Goal: Transaction & Acquisition: Purchase product/service

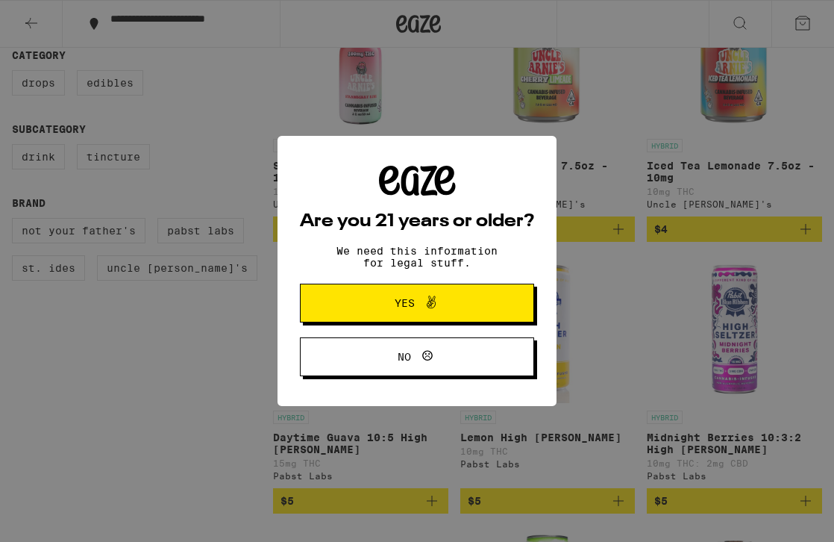
scroll to position [259, 0]
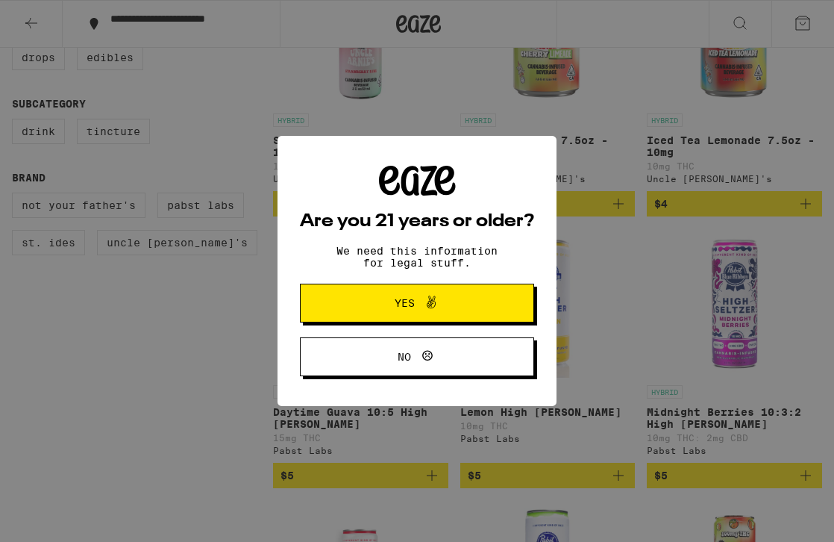
click at [418, 303] on span at bounding box center [427, 302] width 25 height 19
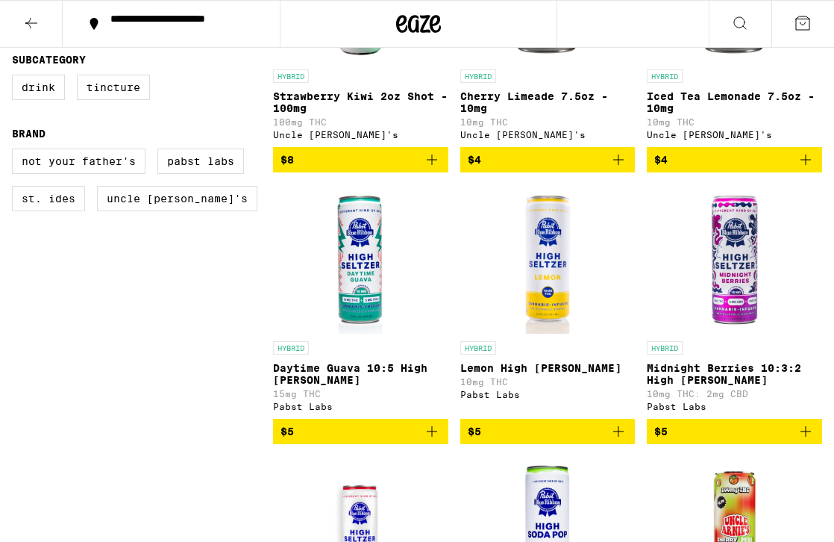
scroll to position [304, 0]
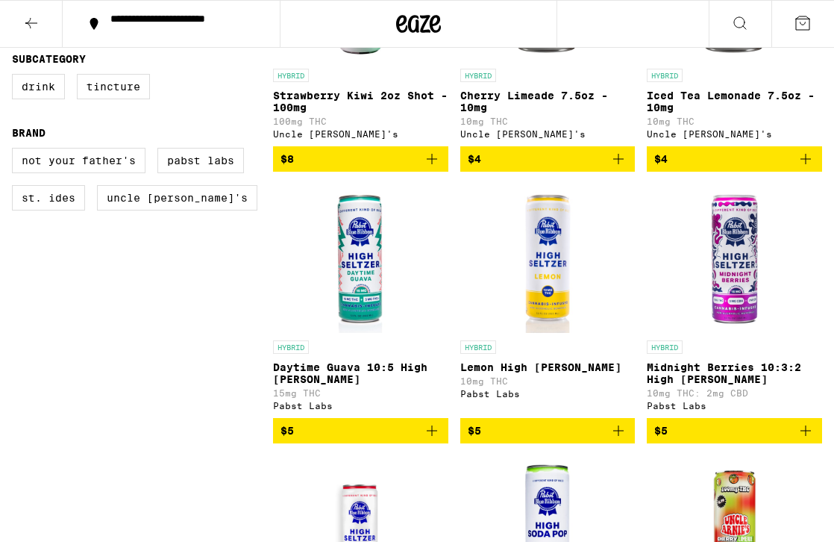
click at [360, 275] on img "Open page for Daytime Guava 10:5 High Seltzer from Pabst Labs" at bounding box center [360, 258] width 149 height 149
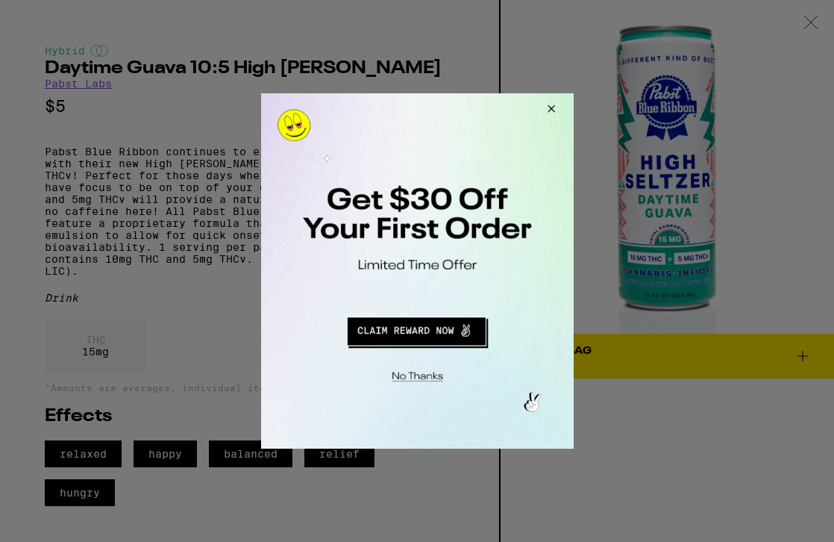
click at [553, 115] on button "Close Modal" at bounding box center [548, 111] width 40 height 36
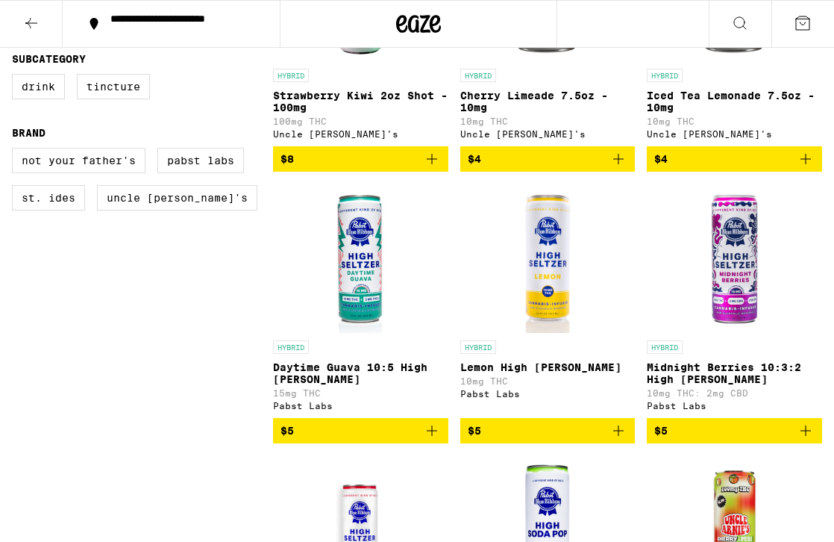
scroll to position [195, 0]
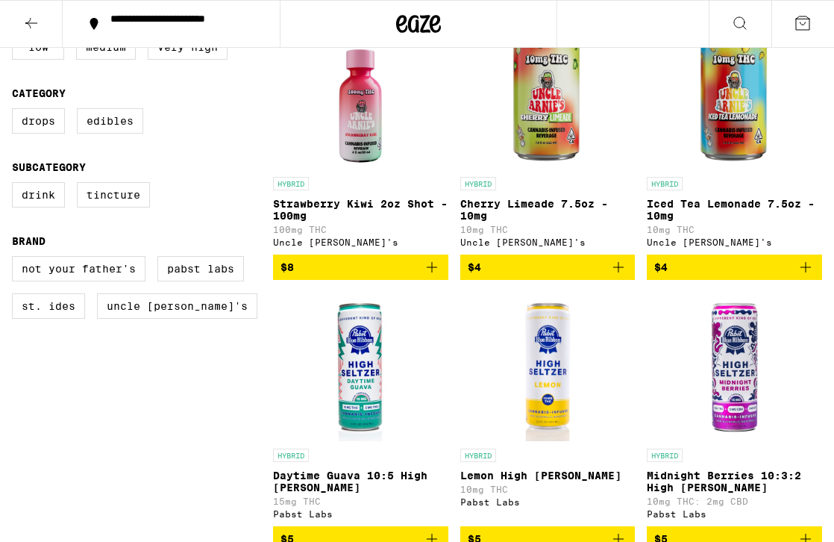
click at [427, 16] on icon at bounding box center [419, 24] width 22 height 18
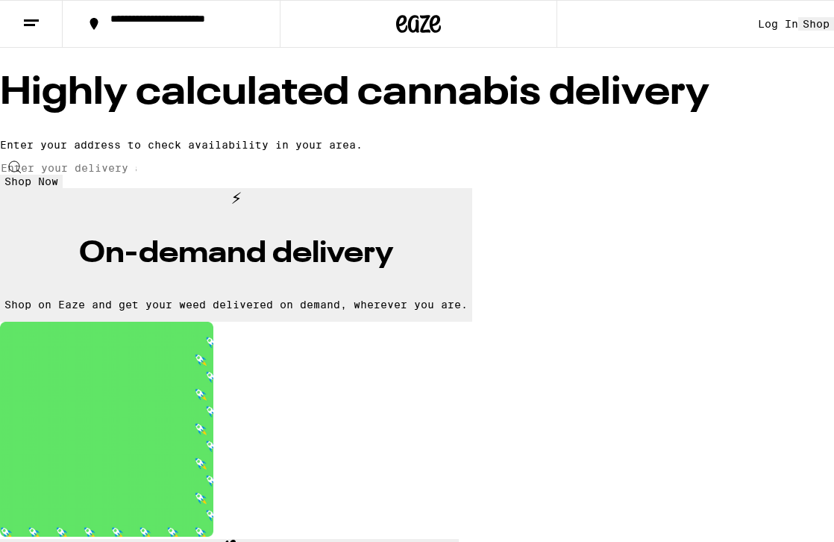
click at [137, 175] on input "Enter your delivery address" at bounding box center [68, 167] width 137 height 13
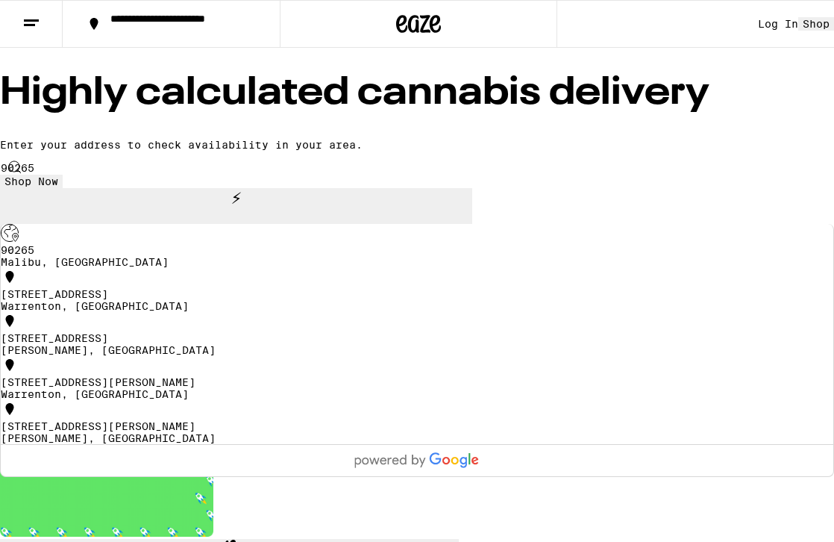
click at [308, 268] on div "90265 Malibu, CA" at bounding box center [417, 246] width 833 height 44
type input "Malibu, CA 90265"
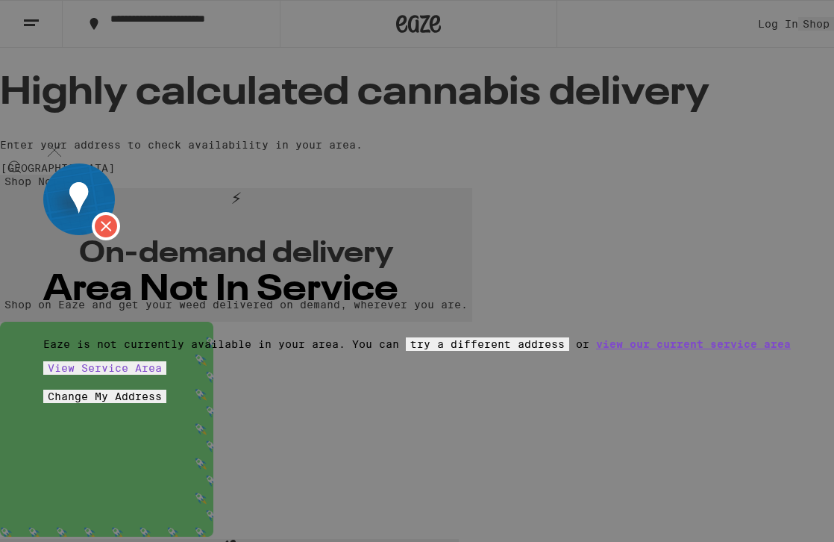
click at [66, 139] on img at bounding box center [54, 150] width 22 height 22
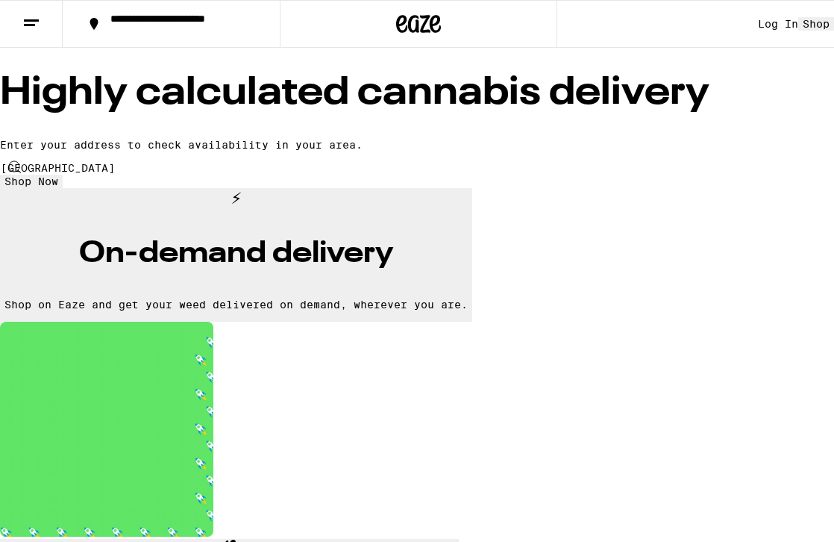
click at [47, 22] on button at bounding box center [31, 24] width 63 height 47
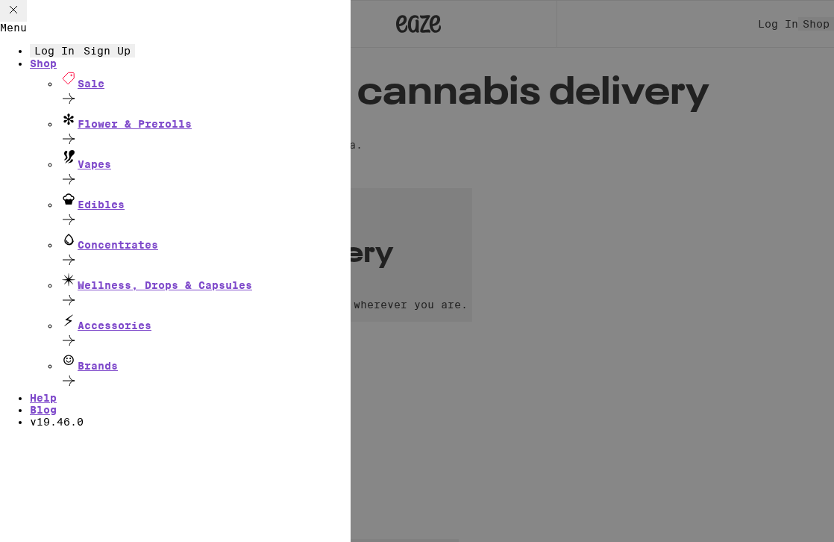
click at [421, 137] on div "Menu Log In Sign Up Shop Sale Flower & Prerolls Vapes Edibles Concentrates Well…" at bounding box center [417, 271] width 834 height 542
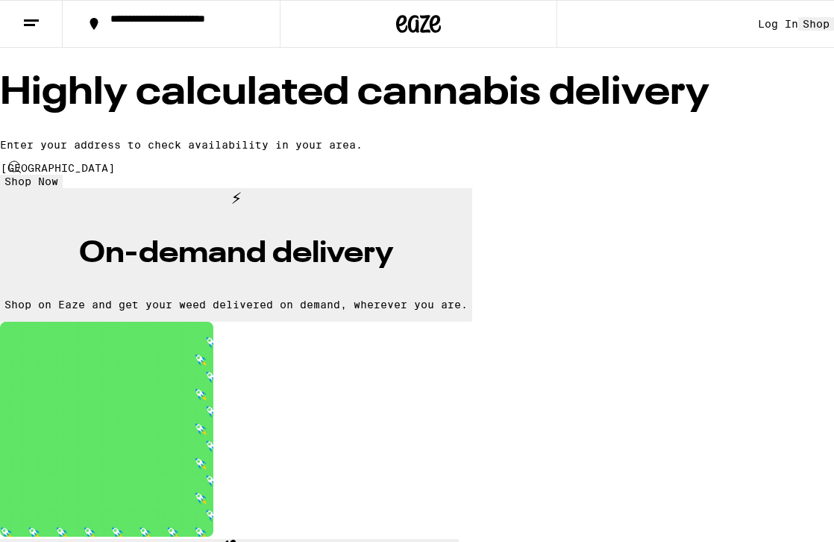
click at [430, 20] on icon at bounding box center [435, 24] width 11 height 18
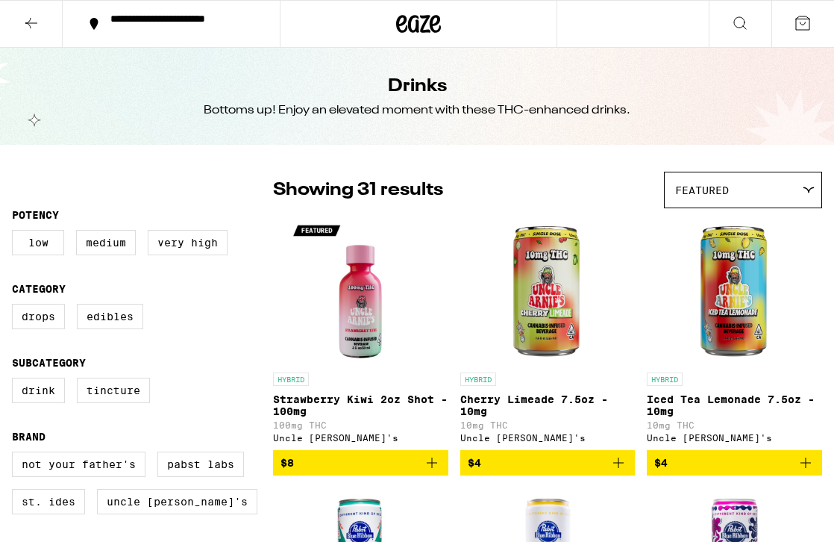
click at [428, 79] on h1 "Drinks" at bounding box center [417, 86] width 59 height 25
click at [417, 20] on icon at bounding box center [418, 23] width 45 height 27
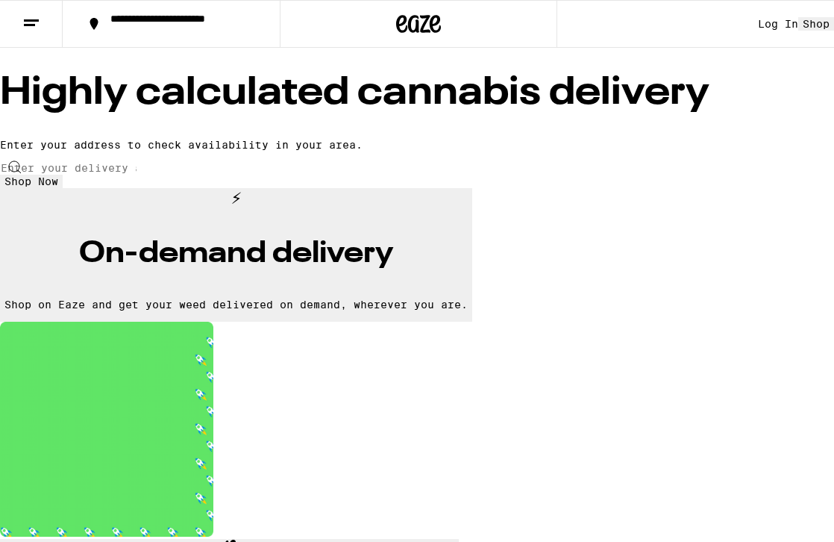
click at [137, 175] on input "Enter your delivery address" at bounding box center [68, 167] width 137 height 13
click at [30, 18] on icon at bounding box center [31, 23] width 18 height 18
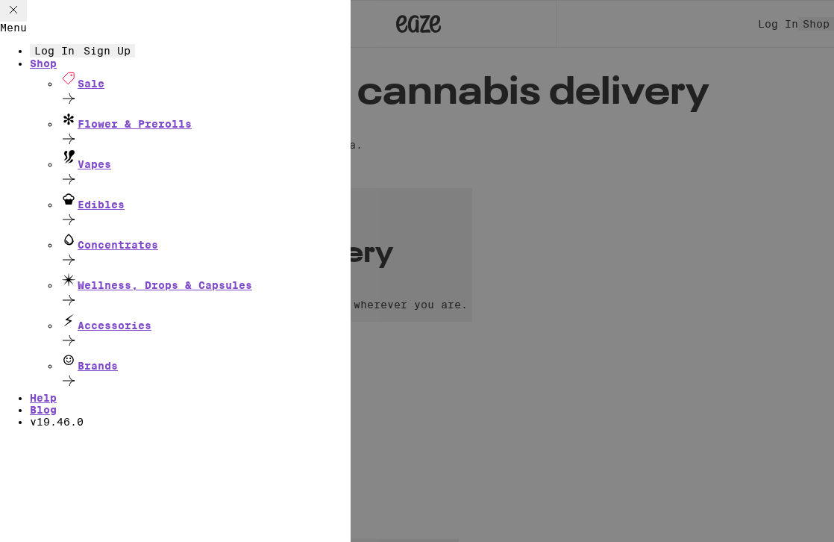
scroll to position [44, 0]
click at [655, 153] on div "Menu Log In Sign Up Shop Sale Flower & Prerolls Vapes Edibles Concentrates Well…" at bounding box center [417, 271] width 834 height 542
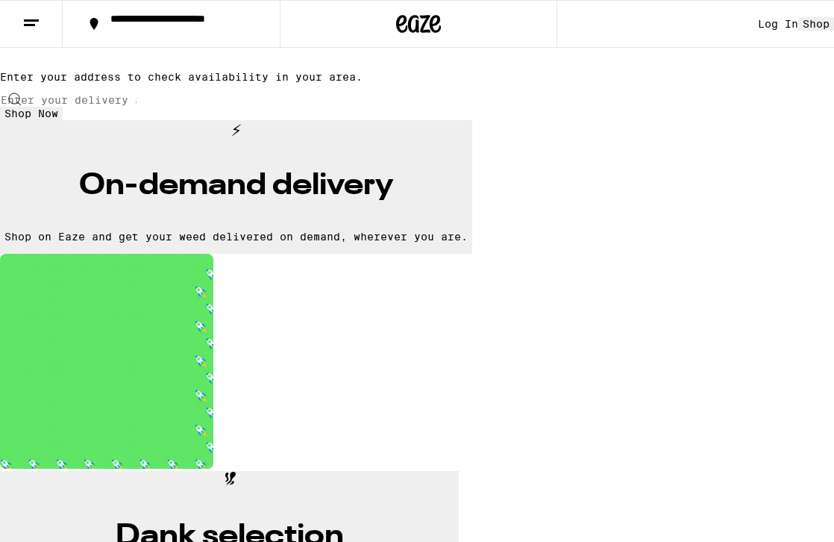
scroll to position [0, 0]
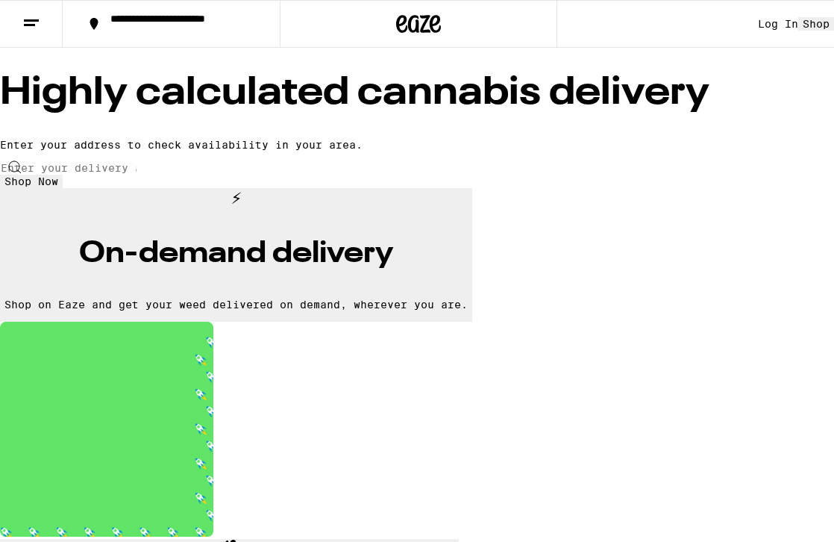
click at [40, 31] on button at bounding box center [31, 24] width 63 height 47
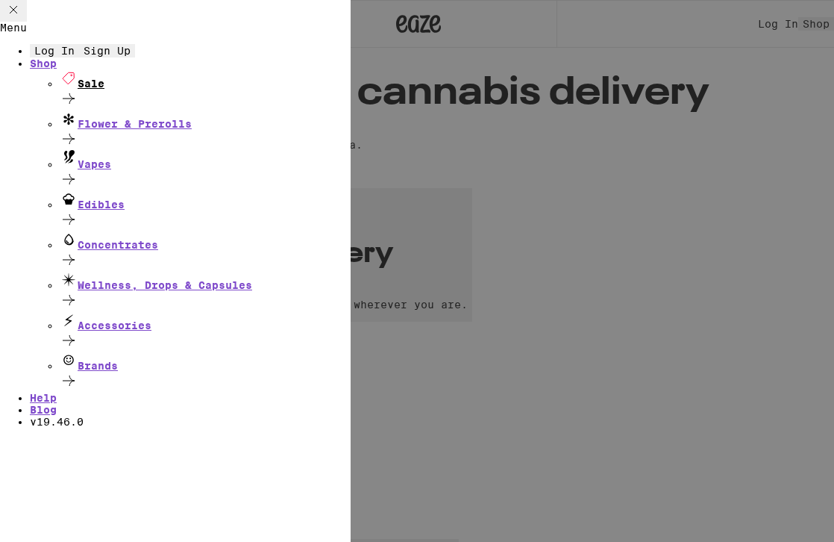
click at [78, 107] on icon at bounding box center [69, 99] width 18 height 18
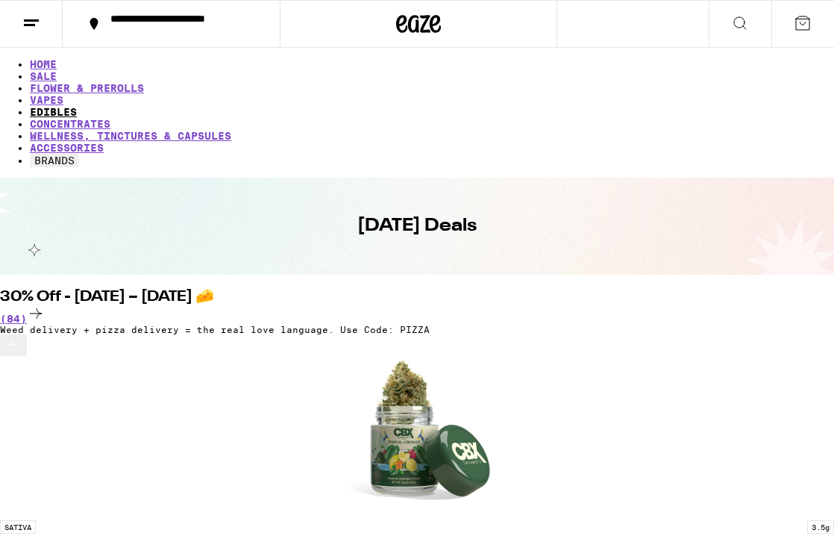
scroll to position [0, 161]
click at [110, 118] on link "CONCENTRATES" at bounding box center [70, 124] width 81 height 12
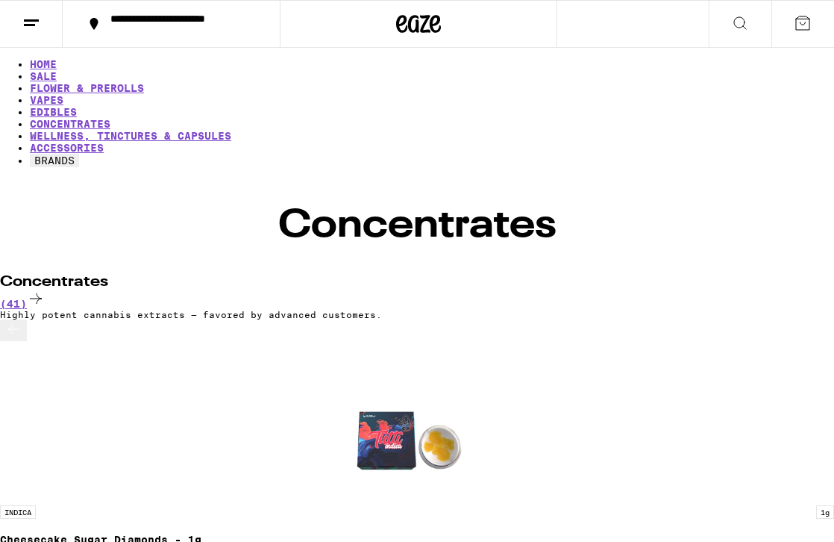
click at [410, 16] on icon at bounding box center [418, 23] width 45 height 27
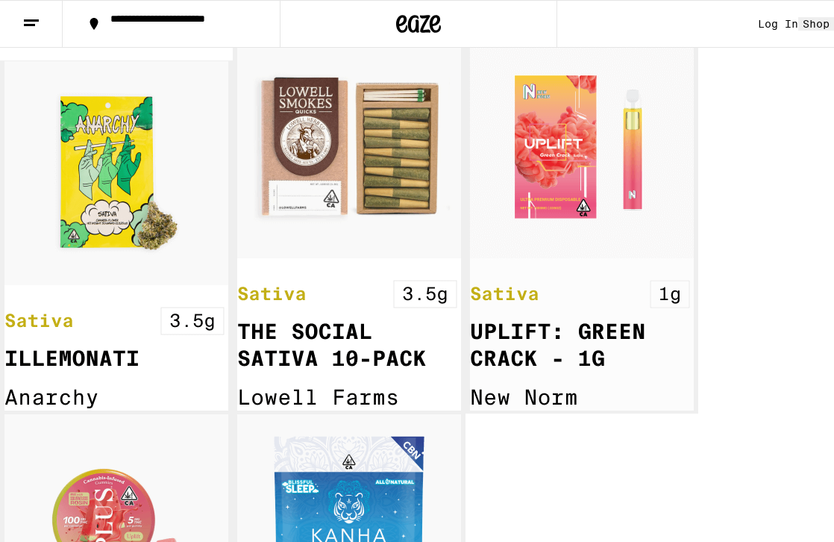
scroll to position [1487, 0]
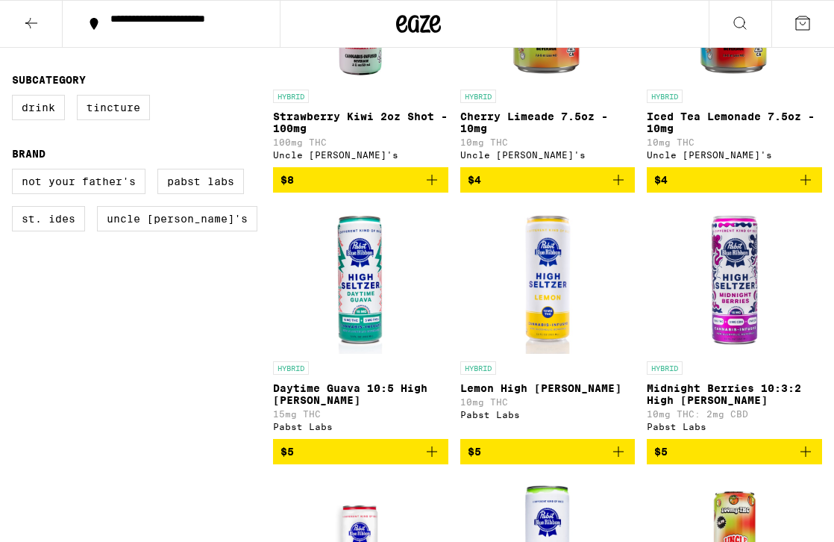
scroll to position [285, 0]
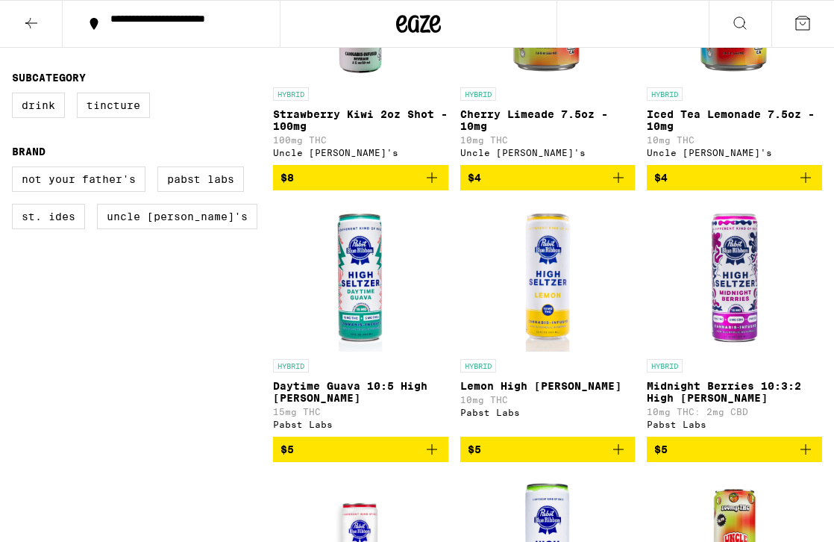
click at [349, 297] on img "Open page for Daytime Guava 10:5 High Seltzer from Pabst Labs" at bounding box center [360, 276] width 149 height 149
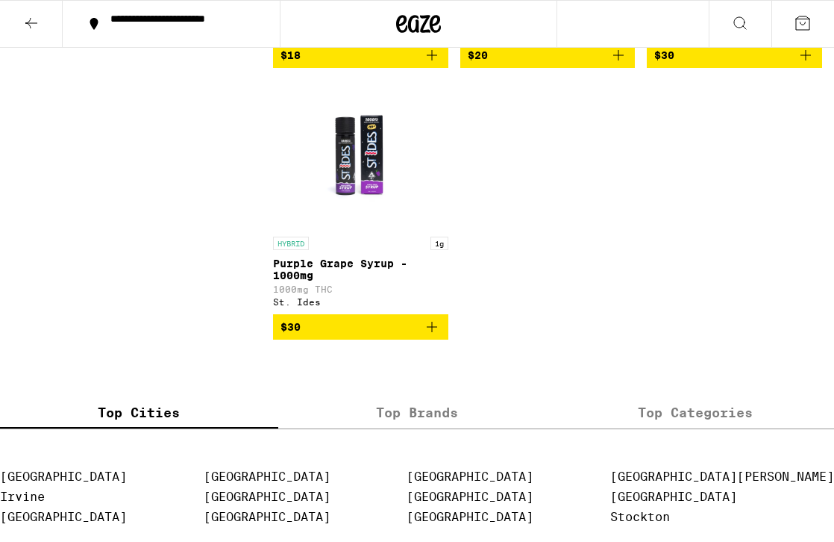
scroll to position [2830, 0]
